Goal: Transaction & Acquisition: Book appointment/travel/reservation

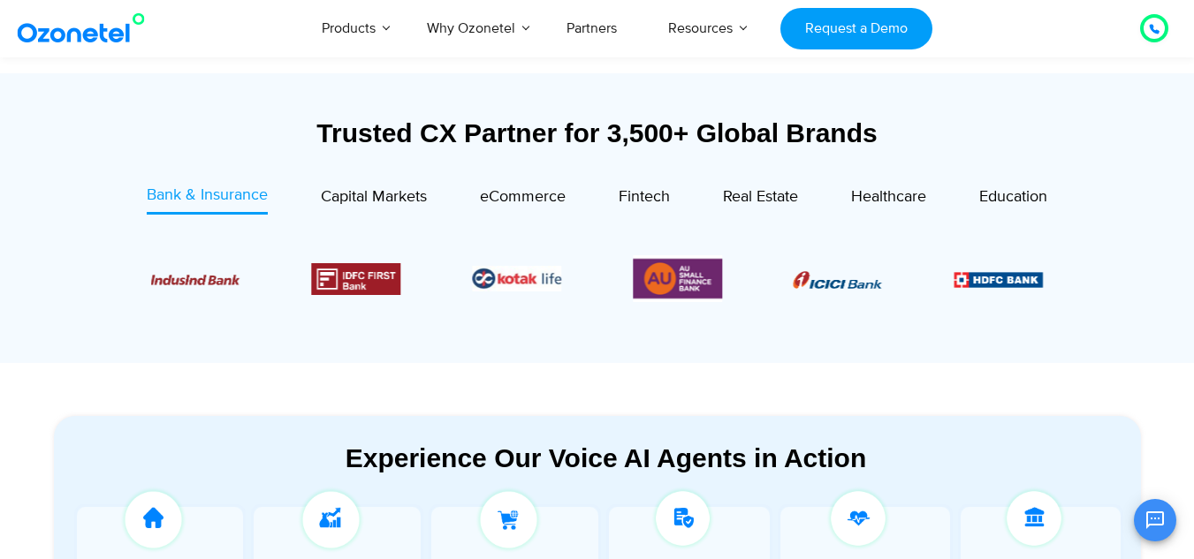
scroll to position [618, 0]
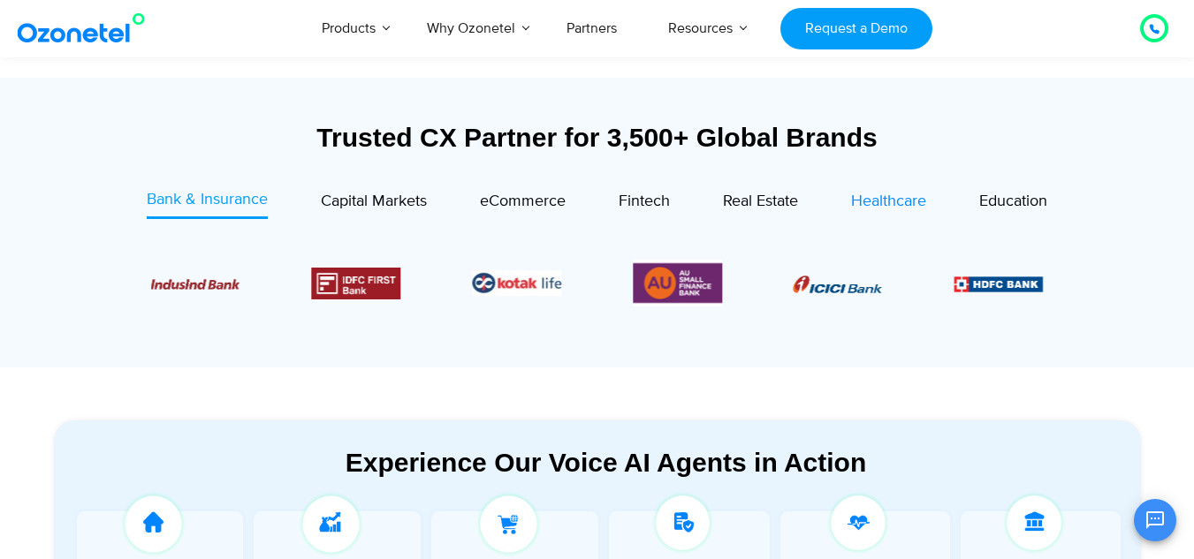
click at [869, 200] on span "Healthcare" at bounding box center [888, 201] width 75 height 19
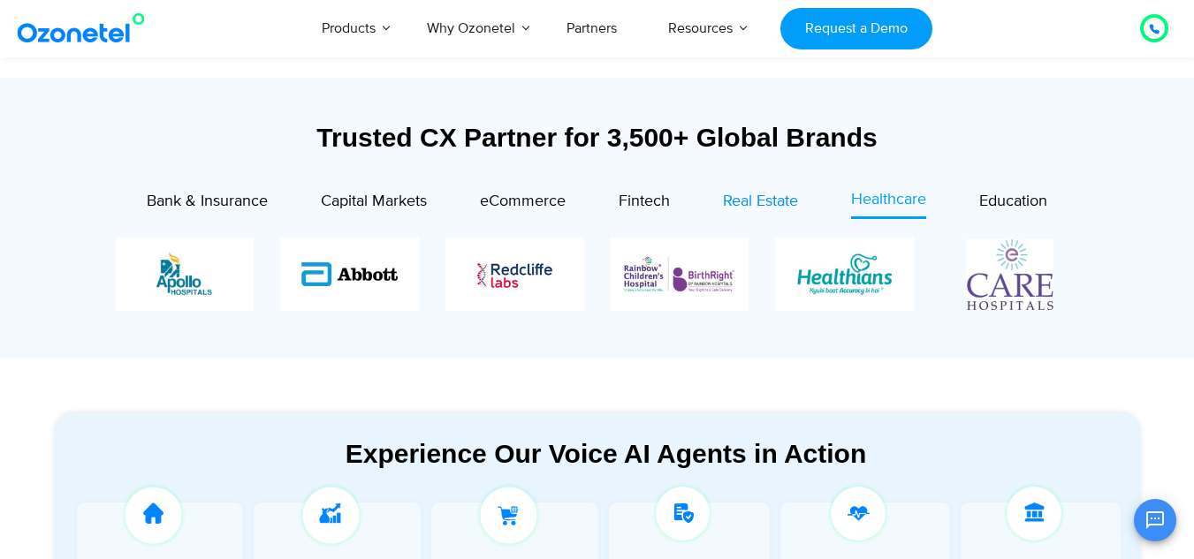
click at [740, 207] on span "Real Estate" at bounding box center [760, 201] width 75 height 19
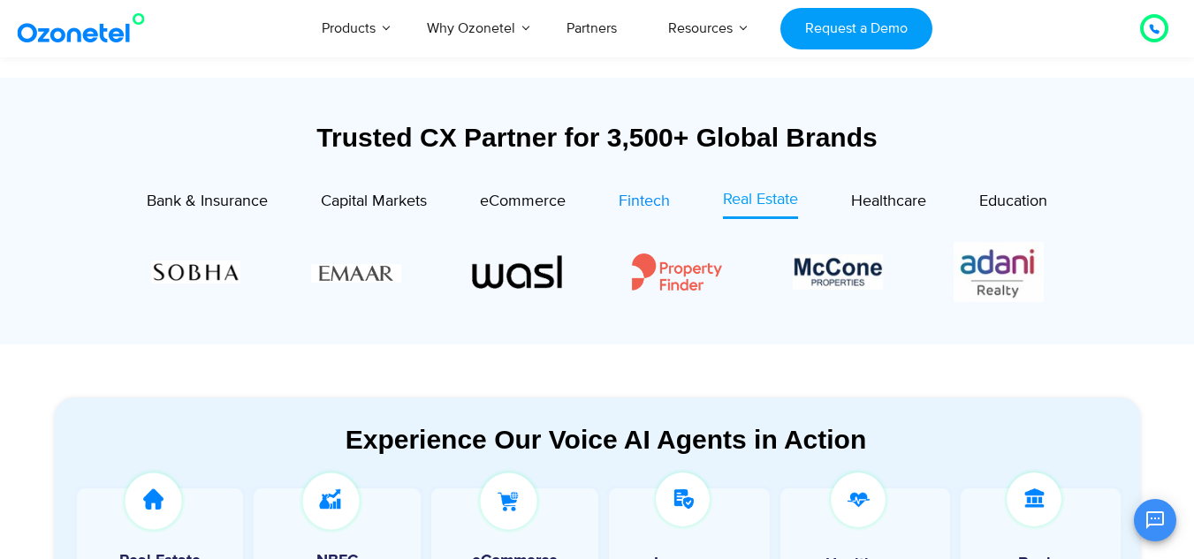
click at [652, 206] on span "Fintech" at bounding box center [643, 201] width 51 height 19
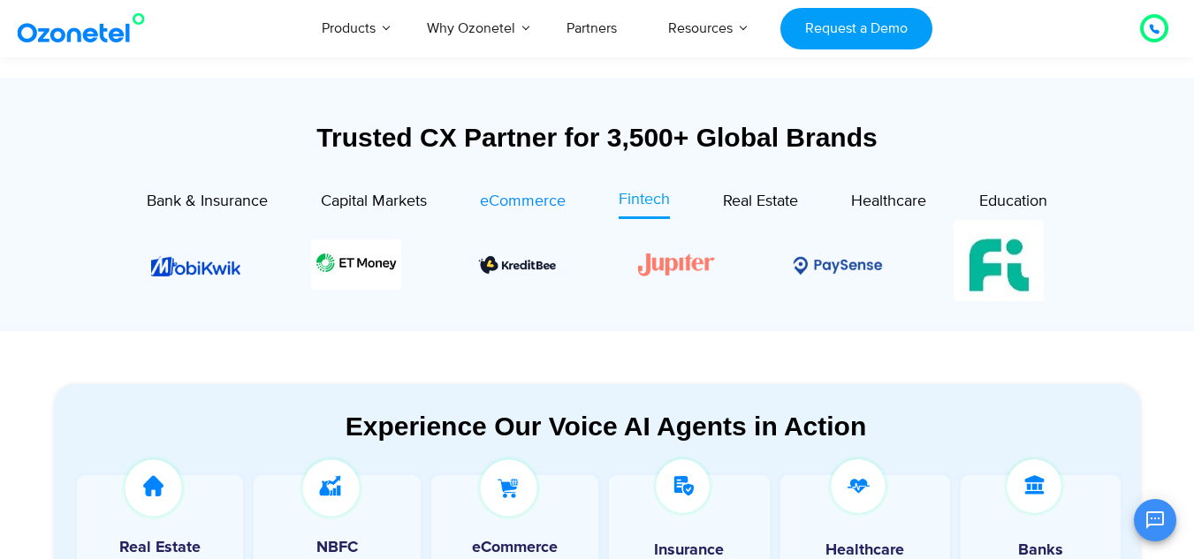
click at [542, 203] on span "eCommerce" at bounding box center [523, 201] width 86 height 19
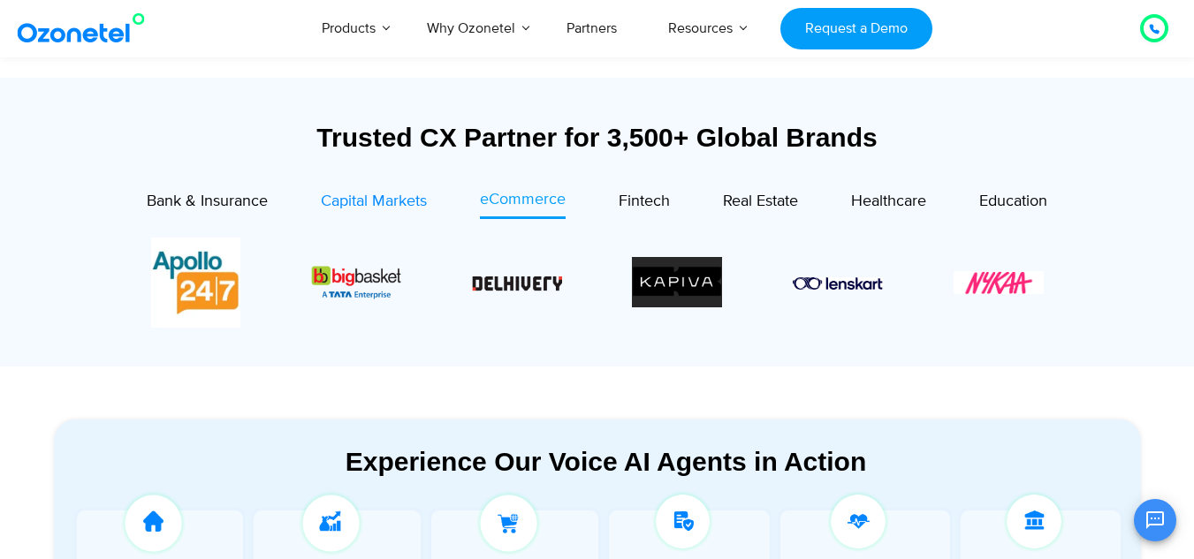
click at [412, 213] on div "Capital Markets" at bounding box center [374, 202] width 106 height 24
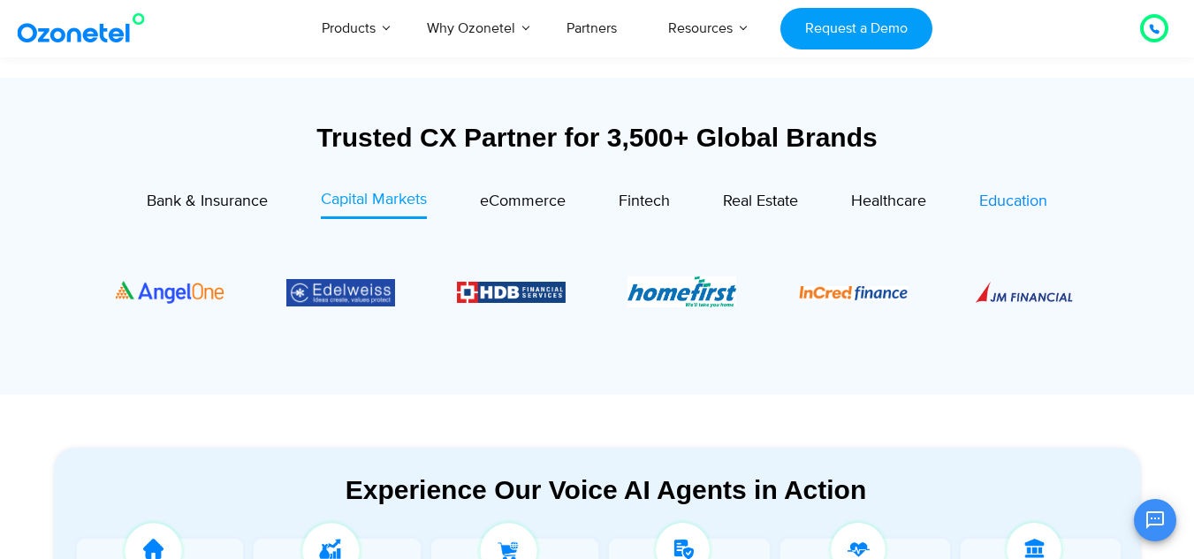
click at [1025, 204] on span "Education" at bounding box center [1013, 201] width 68 height 19
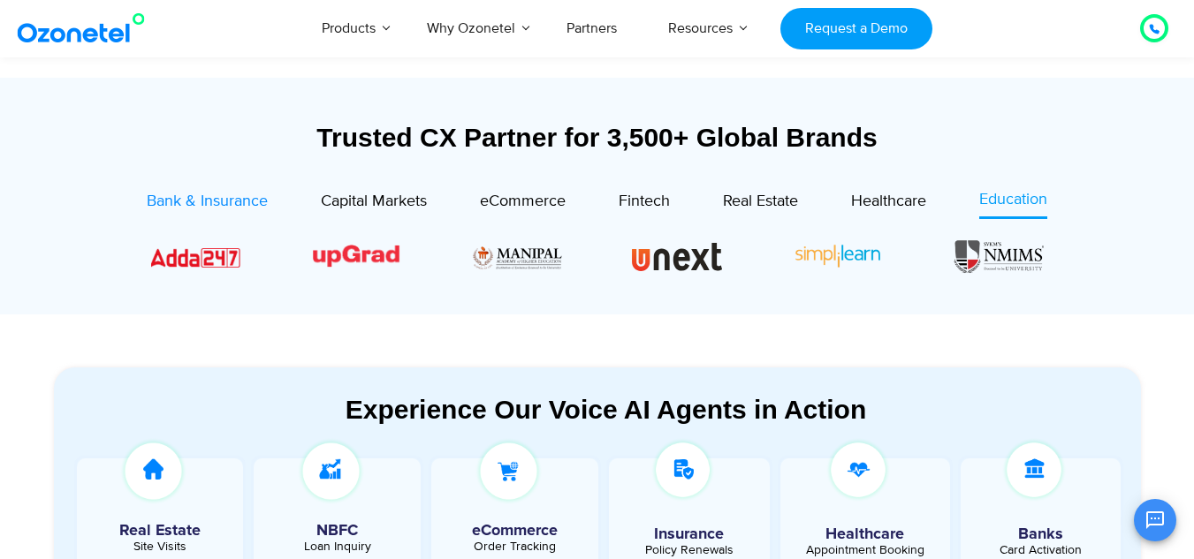
click at [229, 201] on span "Bank & Insurance" at bounding box center [207, 201] width 121 height 19
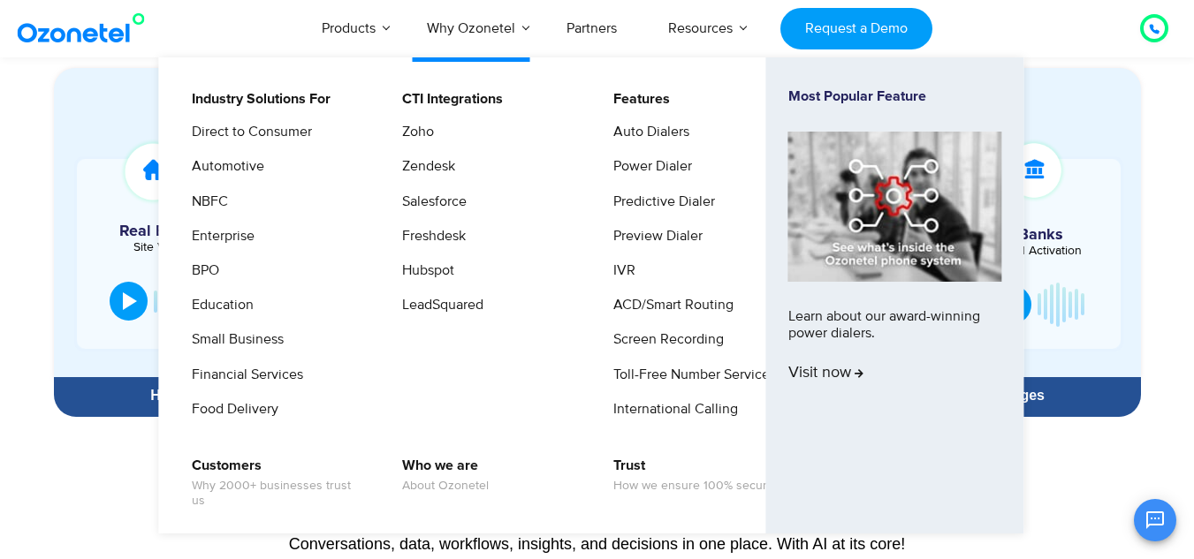
scroll to position [972, 0]
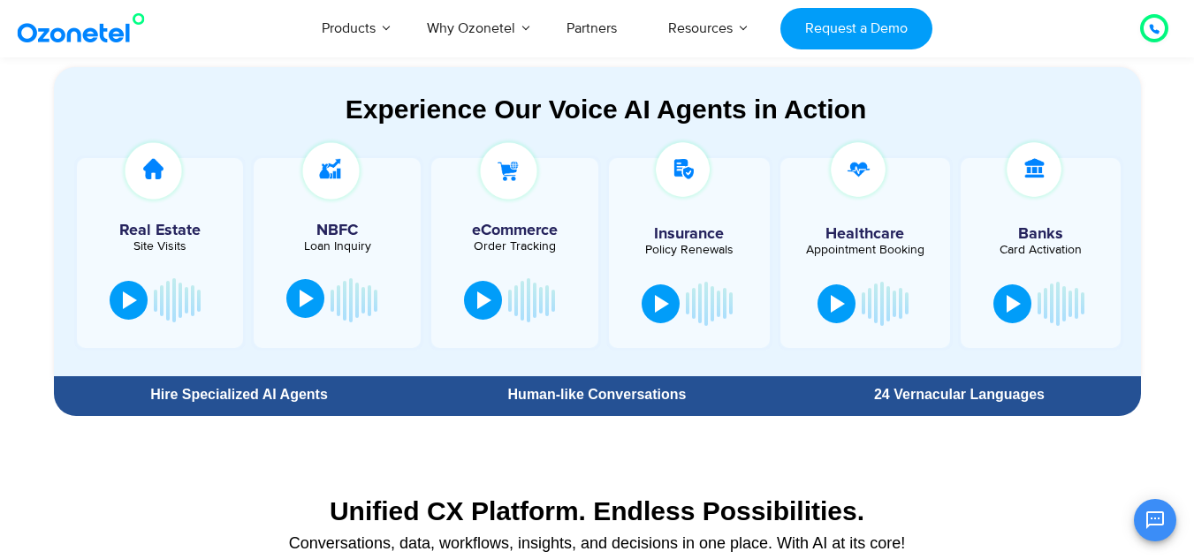
click at [299, 283] on button at bounding box center [305, 298] width 38 height 39
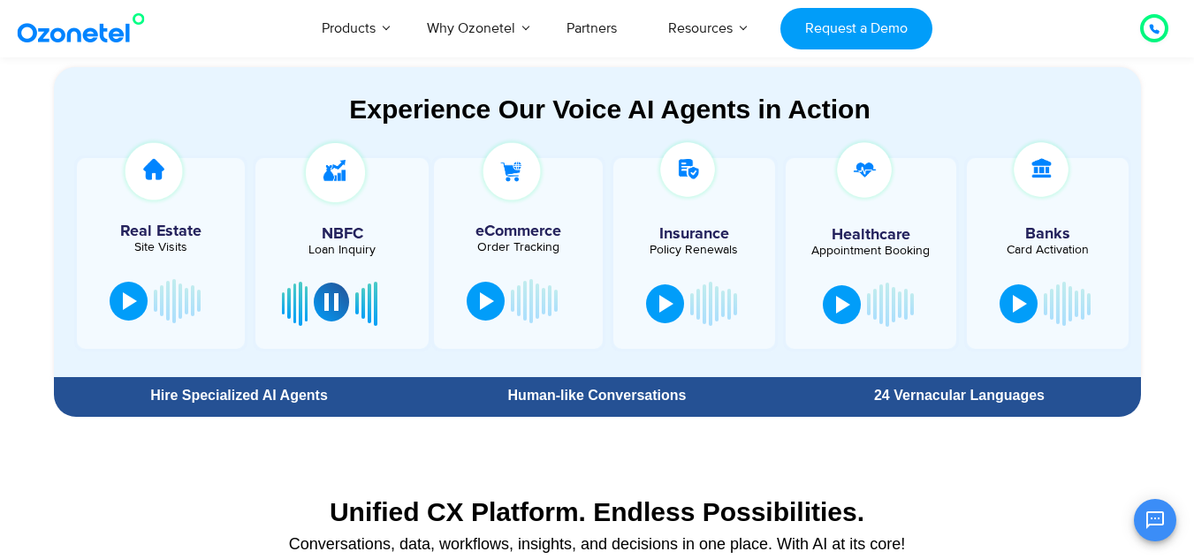
click at [328, 310] on div at bounding box center [331, 302] width 14 height 18
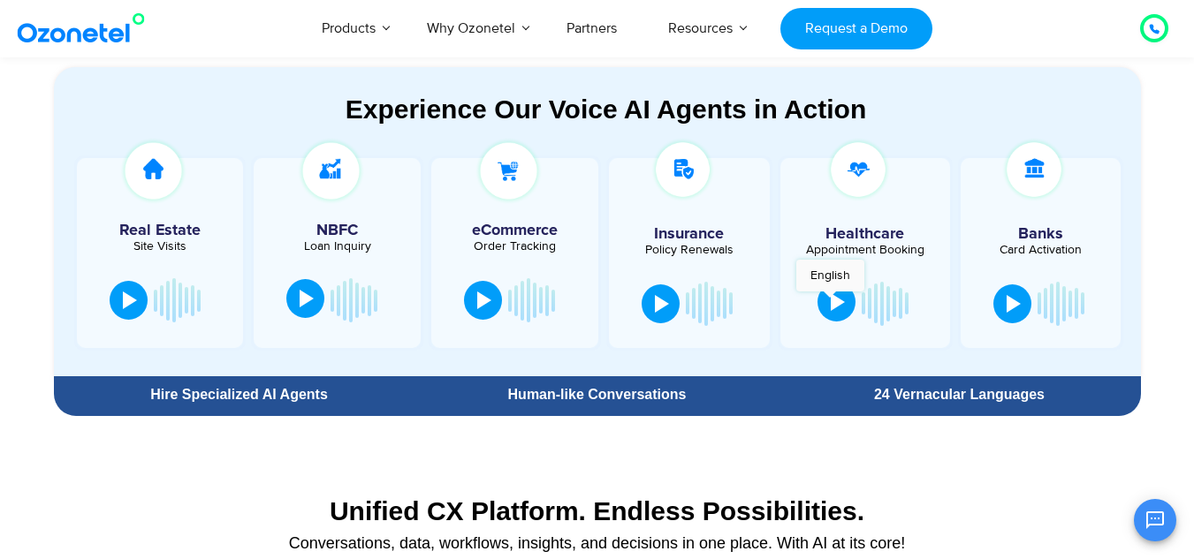
click at [831, 300] on div at bounding box center [838, 302] width 14 height 18
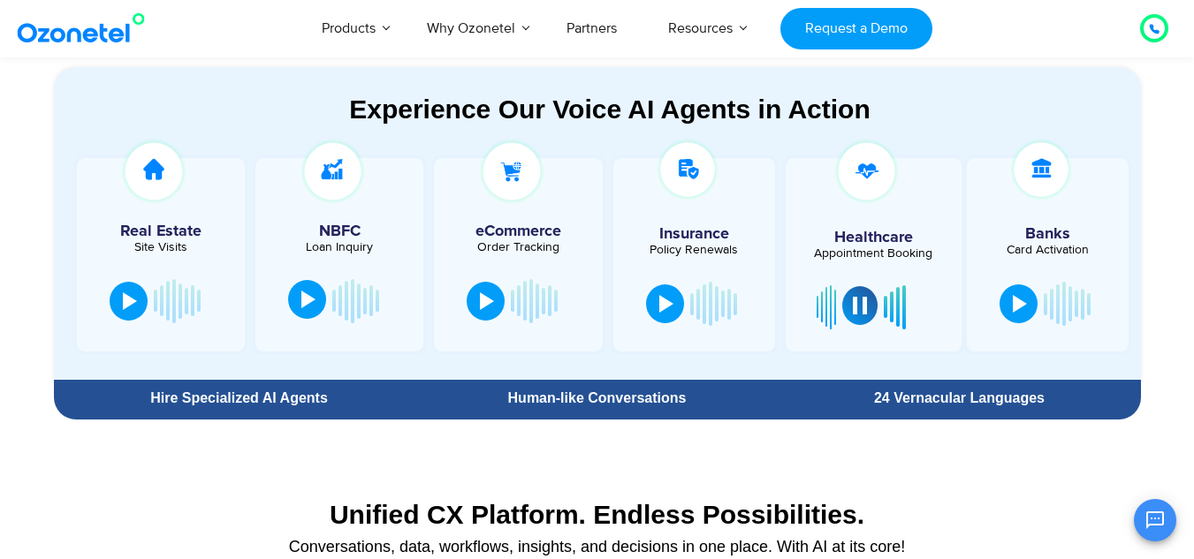
click at [857, 306] on div at bounding box center [860, 306] width 14 height 18
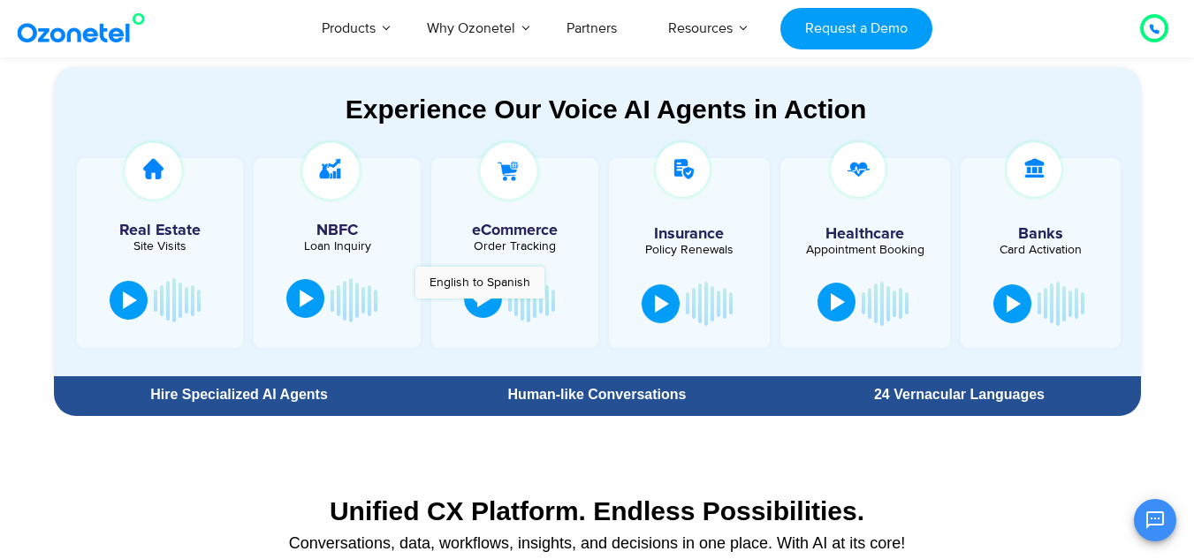
click at [479, 307] on div at bounding box center [484, 299] width 14 height 18
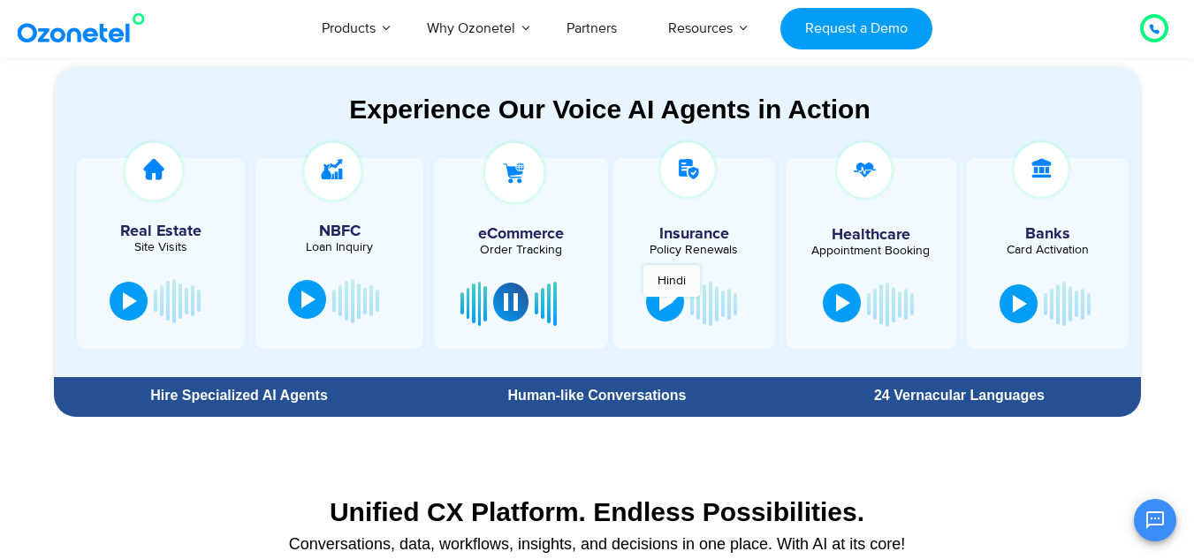
click at [672, 306] on div at bounding box center [666, 302] width 14 height 18
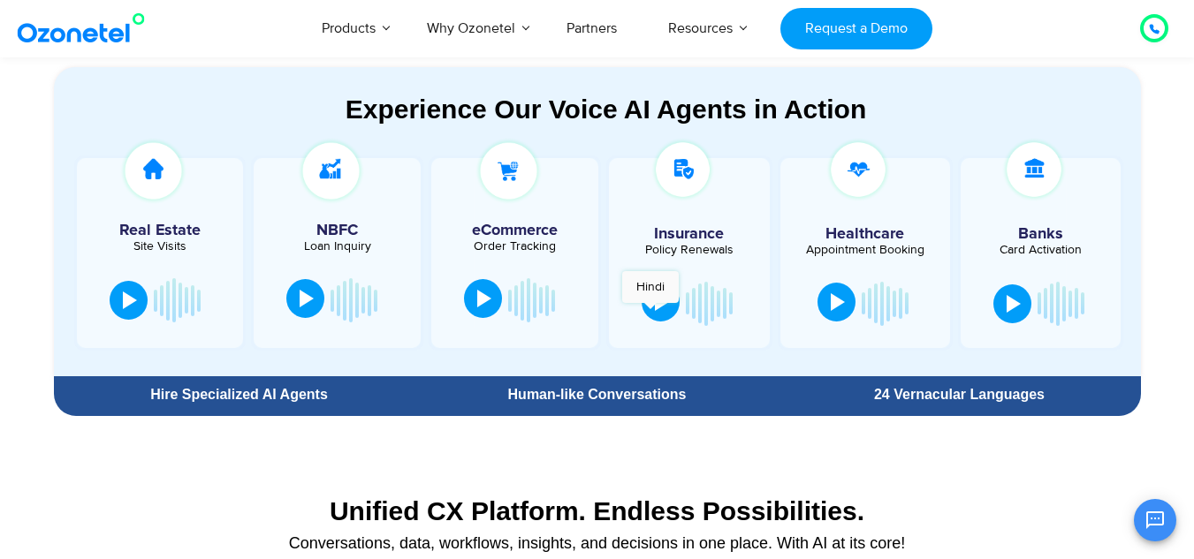
click at [650, 312] on button at bounding box center [660, 302] width 38 height 39
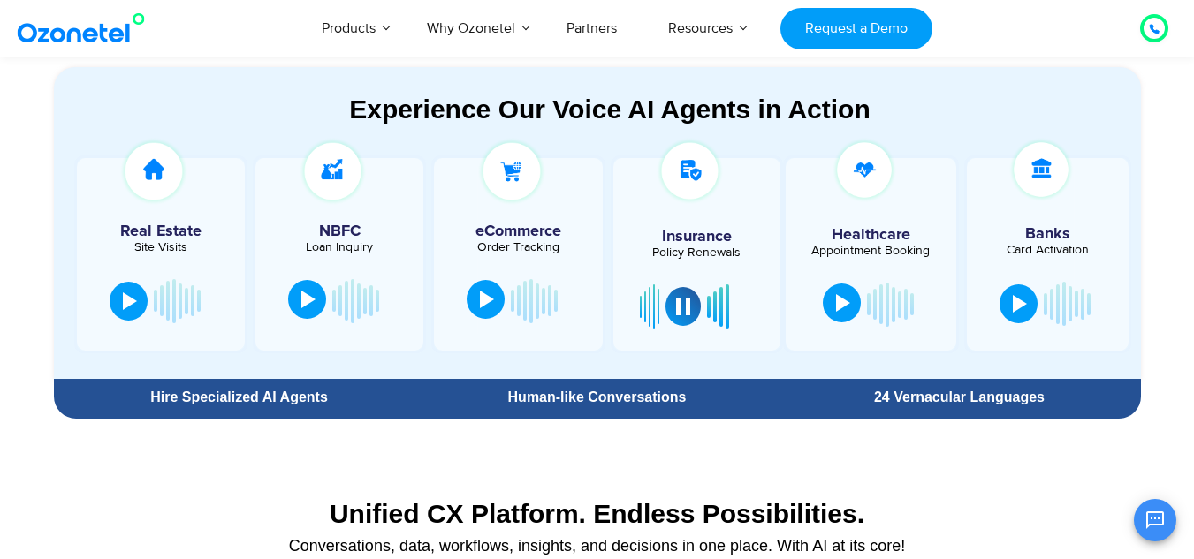
click at [549, 464] on section "Unified CX Platform. Endless Possibilities. Conversations, data, workflows, ins…" at bounding box center [597, 522] width 1087 height 118
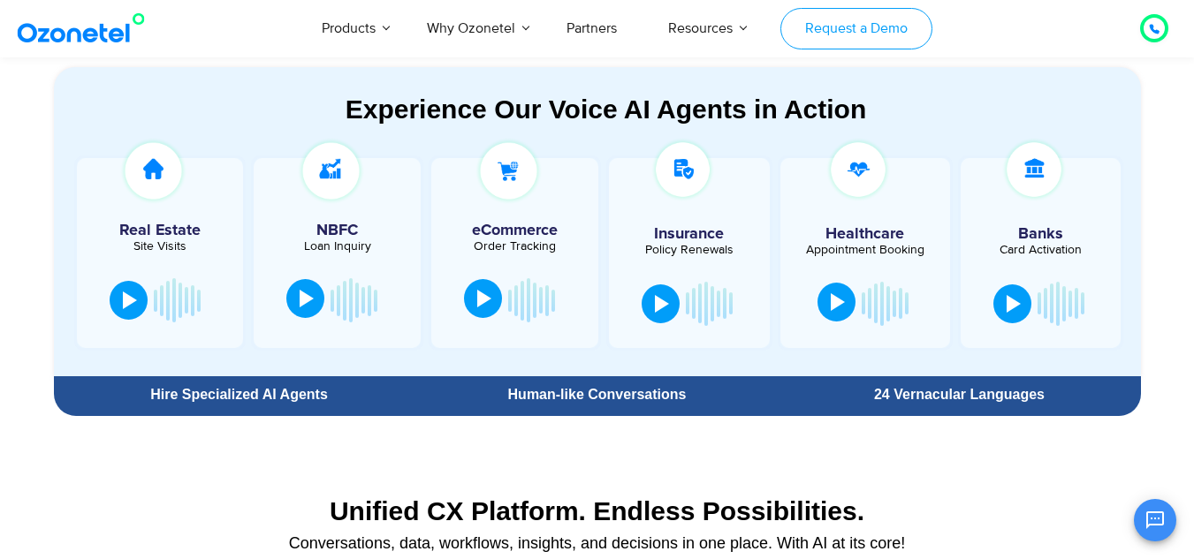
click at [831, 32] on link "Request a Demo" at bounding box center [855, 29] width 151 height 42
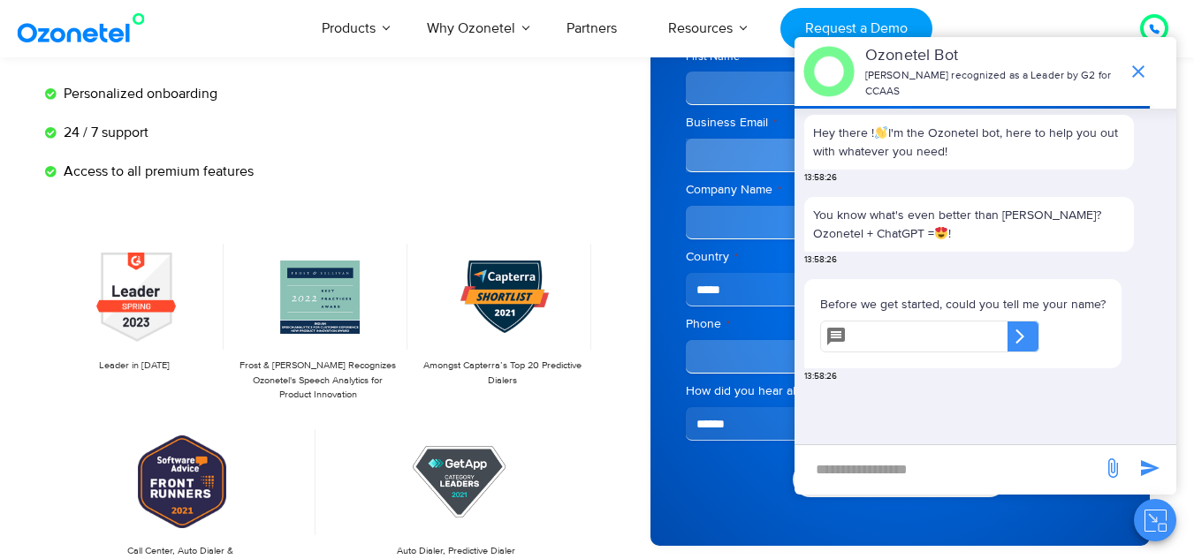
scroll to position [353, 0]
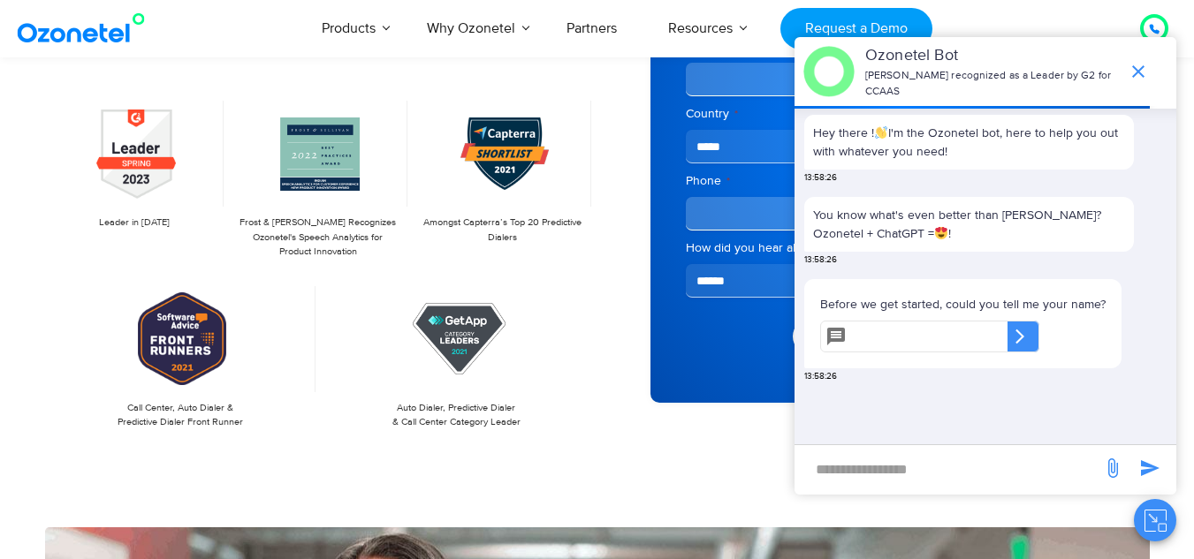
click at [994, 429] on div "Hey there ! I'm the Ozonetel bot, here to help you out with whatever you need! …" at bounding box center [987, 277] width 378 height 336
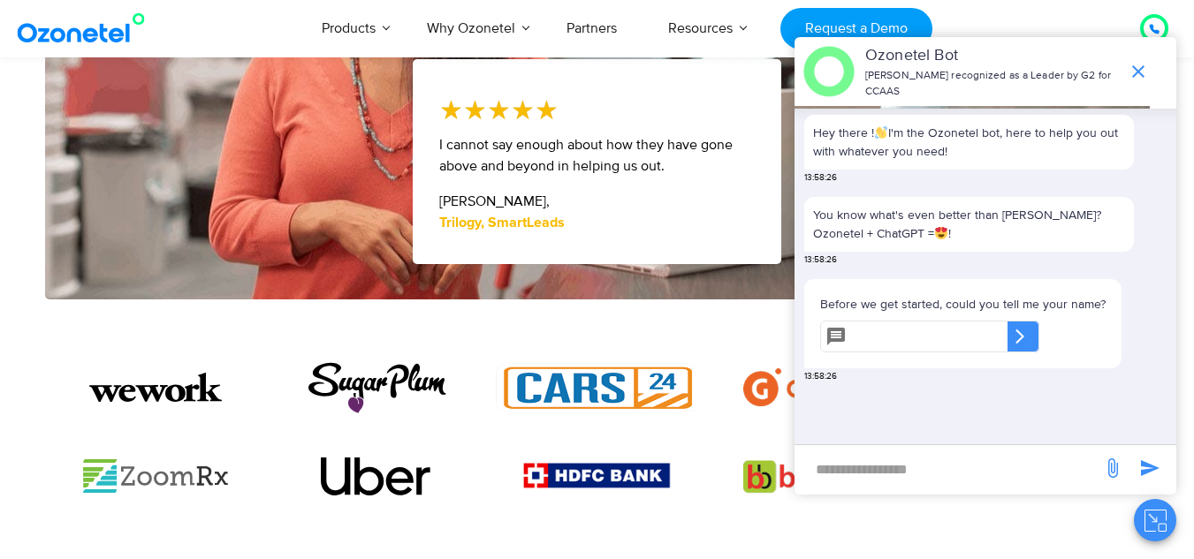
scroll to position [1149, 0]
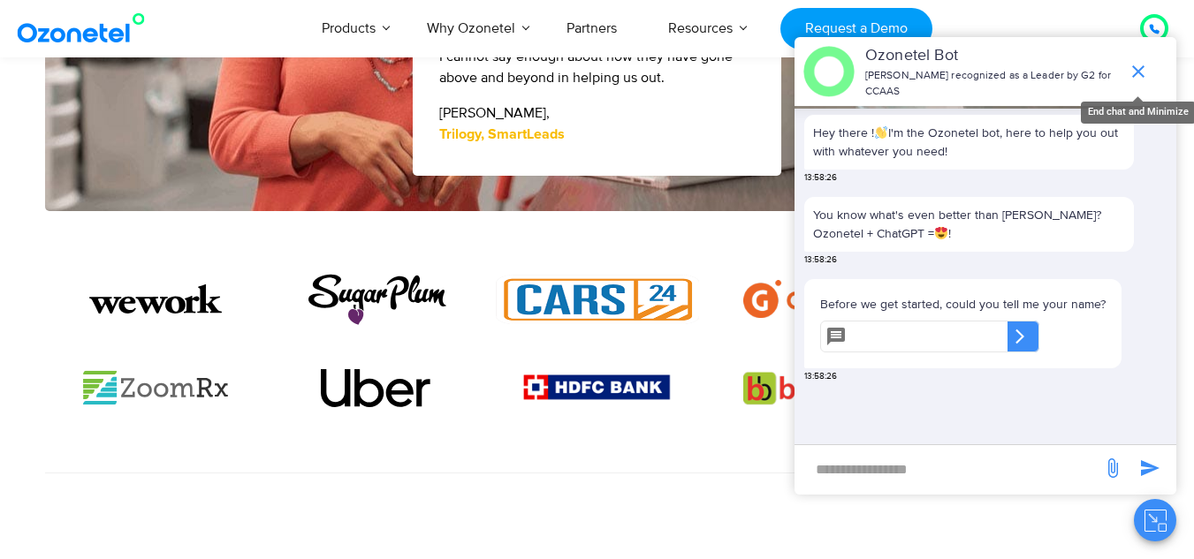
click at [1135, 76] on icon "end chat or minimize" at bounding box center [1137, 71] width 21 height 21
